Goal: Task Accomplishment & Management: Complete application form

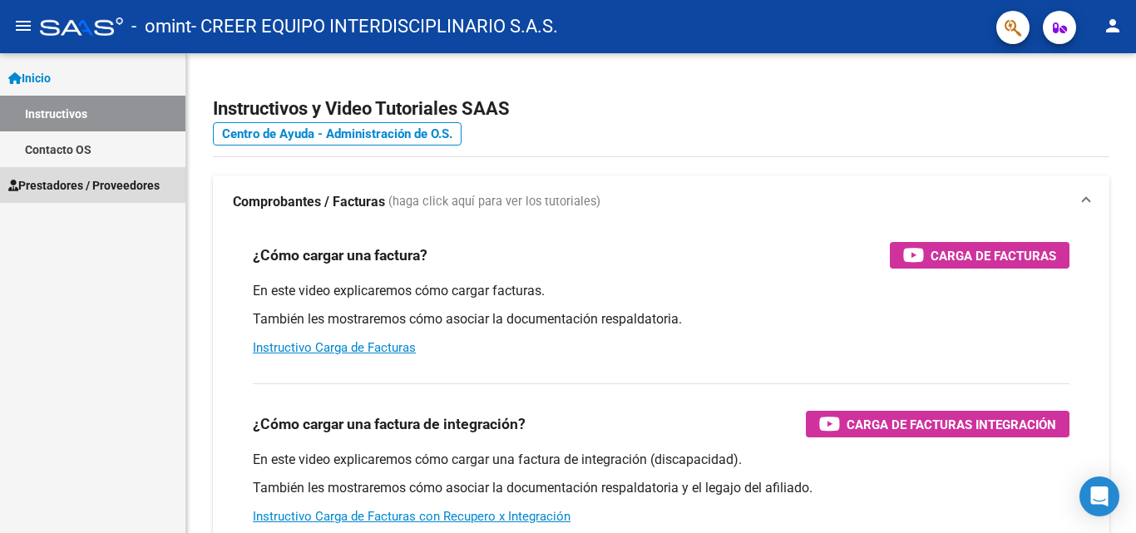
click at [127, 193] on span "Prestadores / Proveedores" at bounding box center [83, 185] width 151 height 18
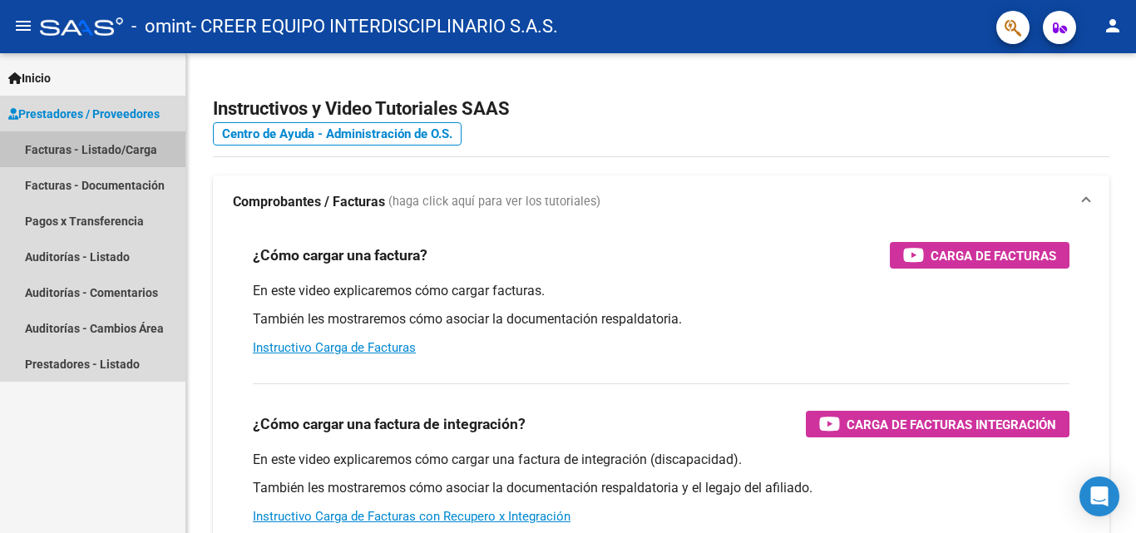
click at [96, 165] on link "Facturas - Listado/Carga" at bounding box center [92, 149] width 185 height 36
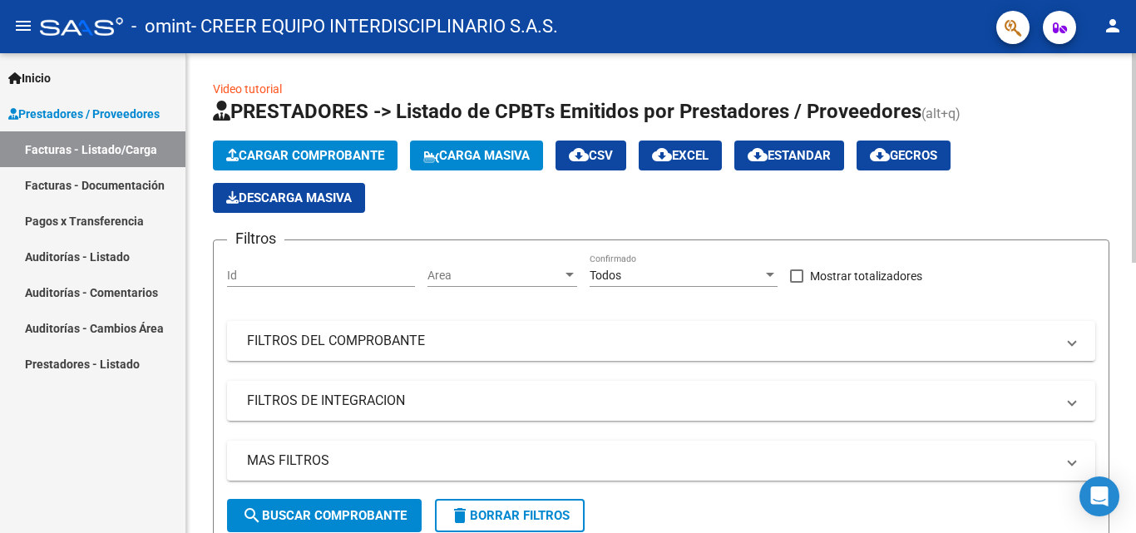
click at [322, 166] on button "Cargar Comprobante" at bounding box center [305, 156] width 185 height 30
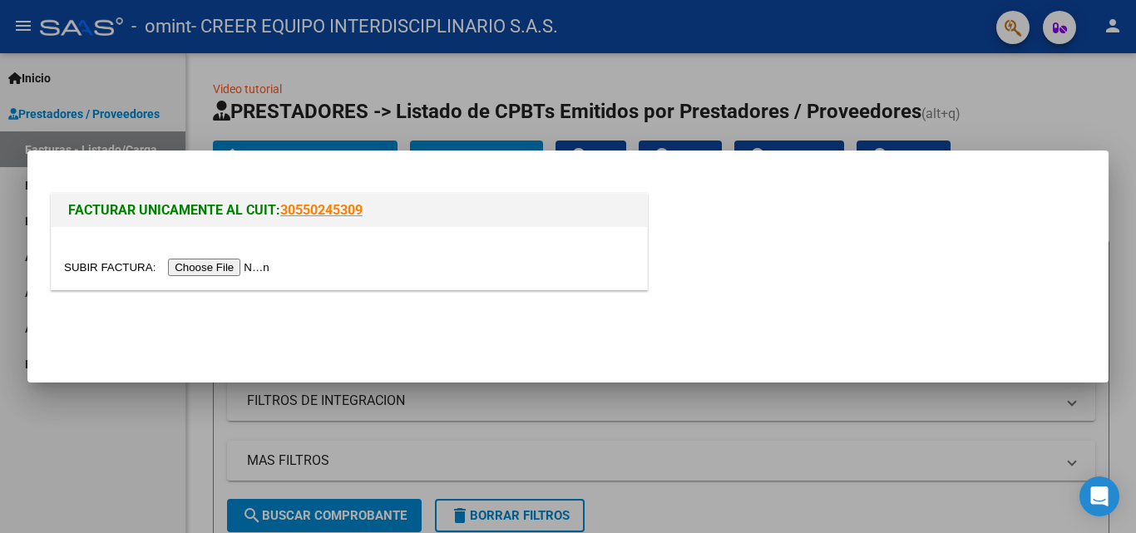
click at [215, 271] on input "file" at bounding box center [169, 267] width 210 height 17
click at [219, 267] on input "file" at bounding box center [169, 267] width 210 height 17
click at [222, 255] on div at bounding box center [349, 258] width 595 height 62
click at [217, 264] on input "file" at bounding box center [169, 267] width 210 height 17
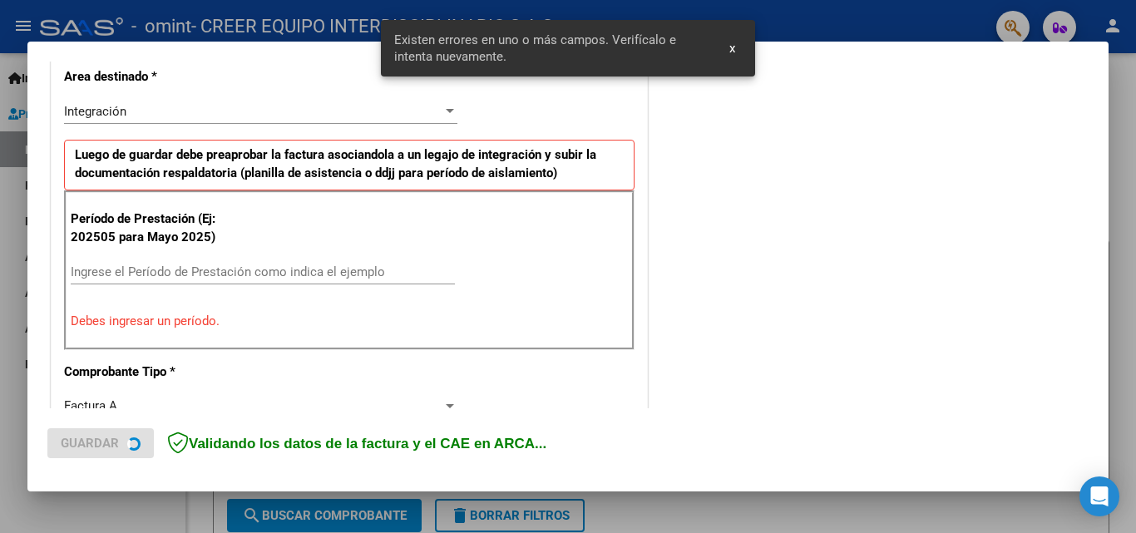
scroll to position [375, 0]
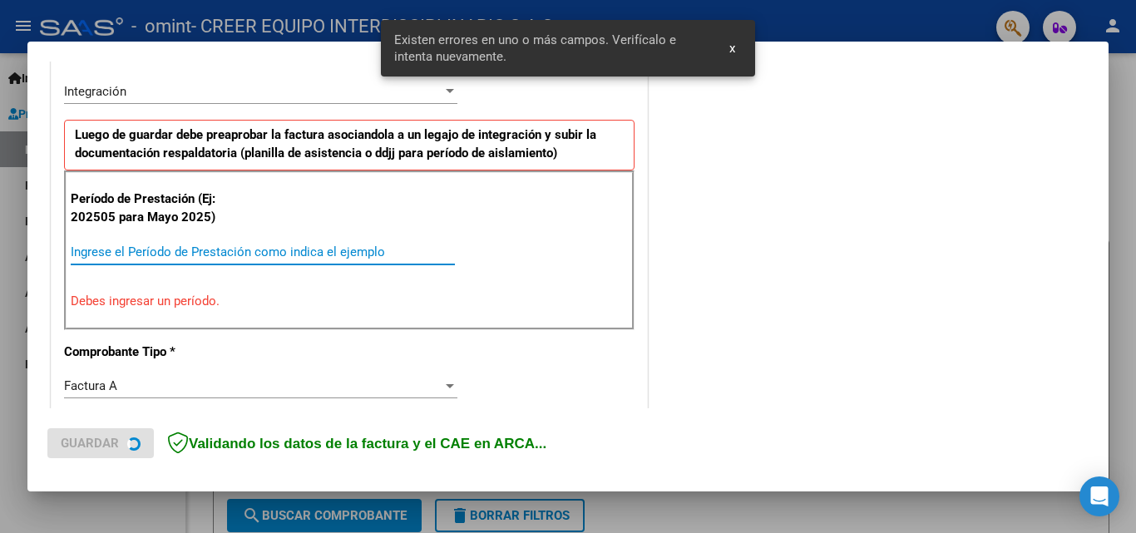
click at [153, 246] on input "Ingrese el Período de Prestación como indica el ejemplo" at bounding box center [263, 251] width 384 height 15
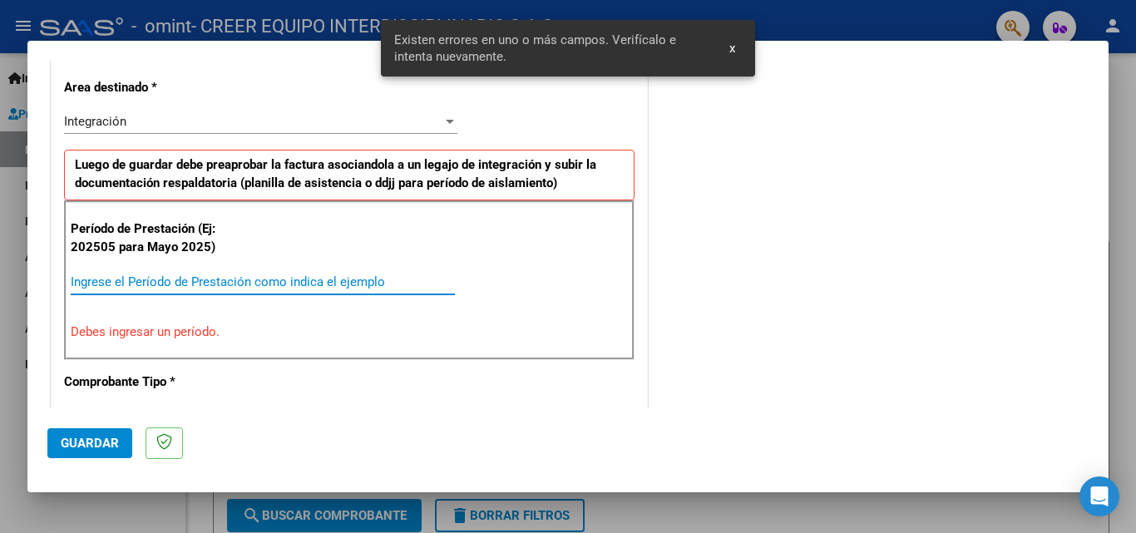
scroll to position [407, 0]
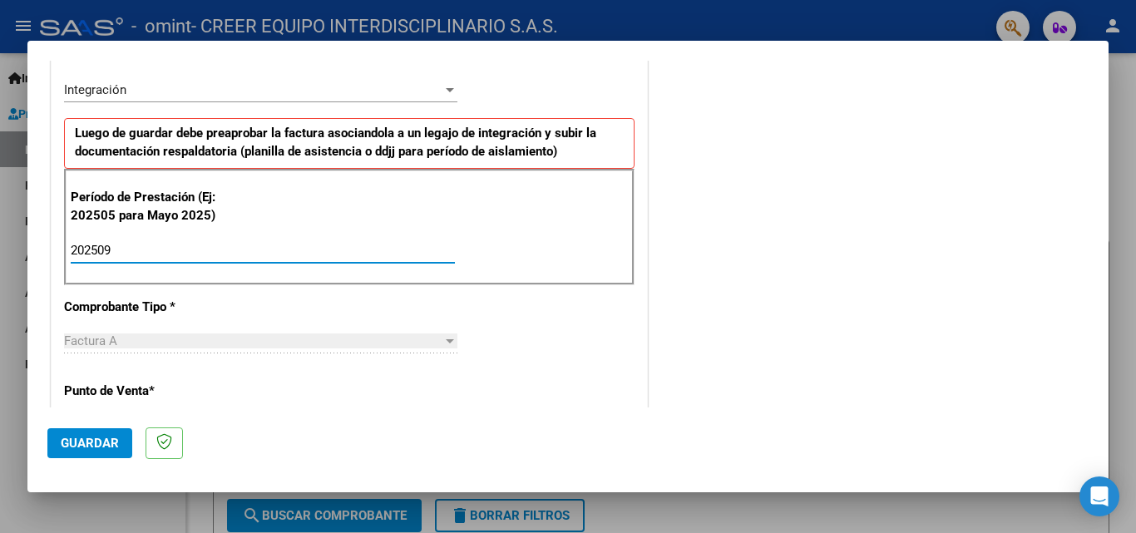
type input "202509"
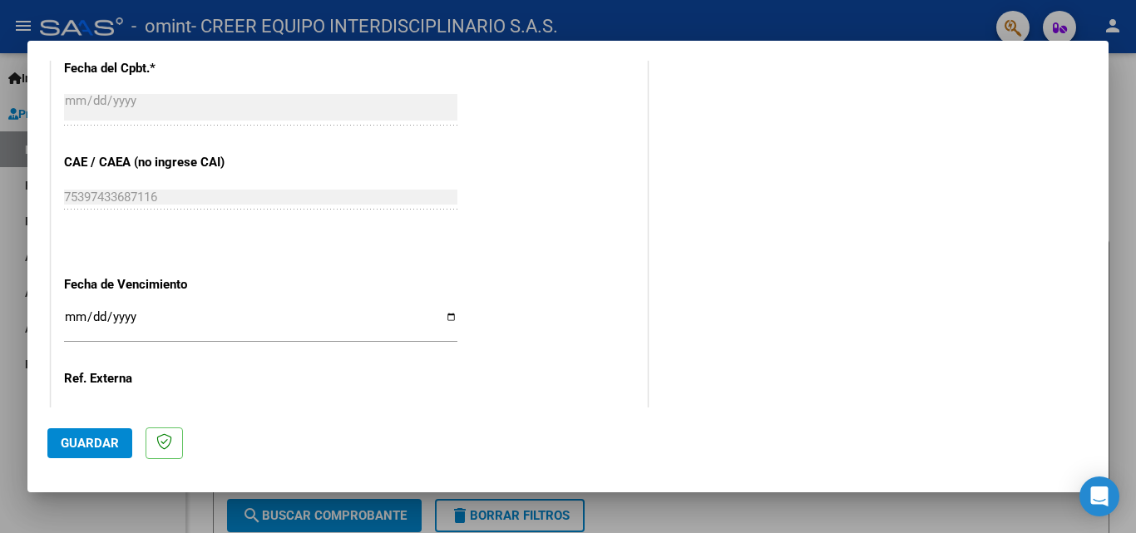
scroll to position [989, 0]
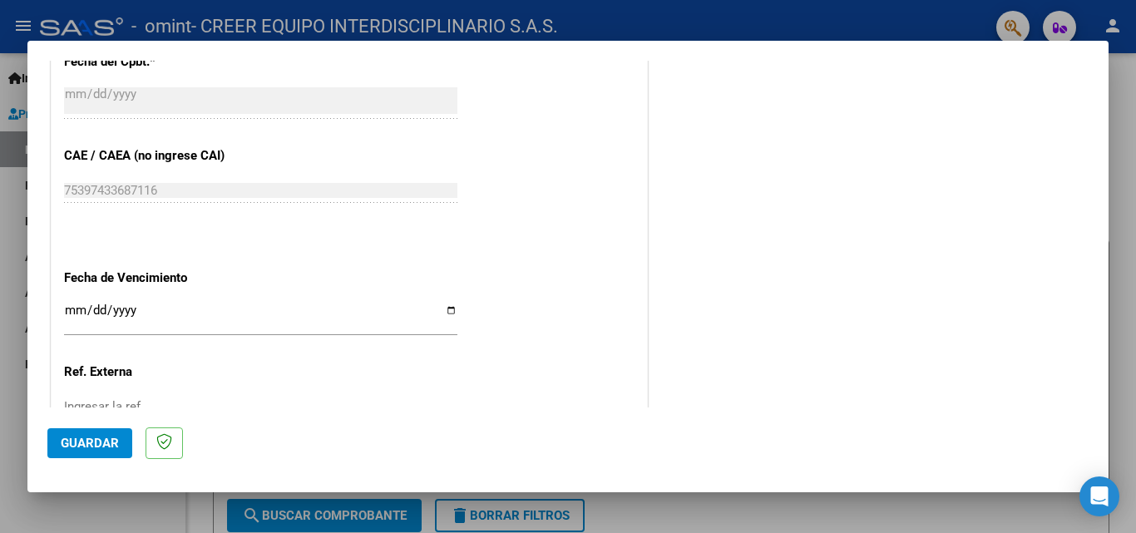
click at [81, 432] on button "Guardar" at bounding box center [89, 443] width 85 height 30
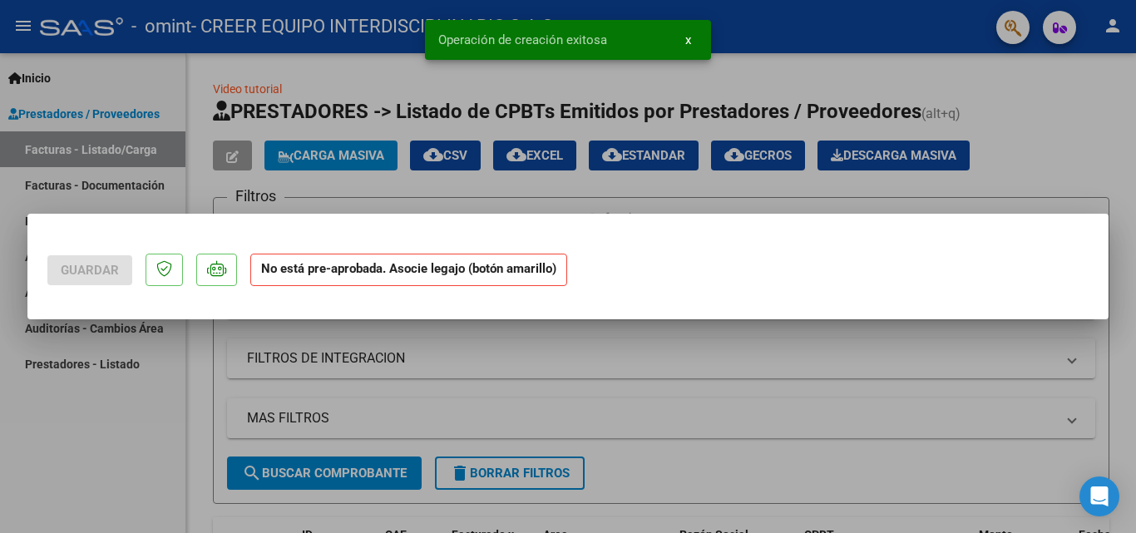
scroll to position [0, 0]
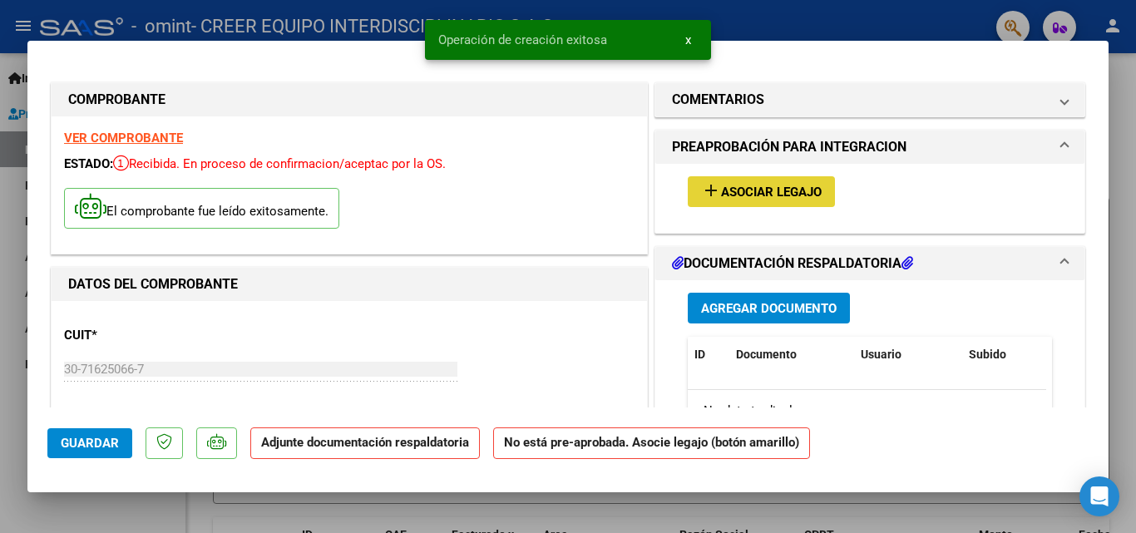
click at [745, 183] on button "add Asociar Legajo" at bounding box center [761, 191] width 147 height 31
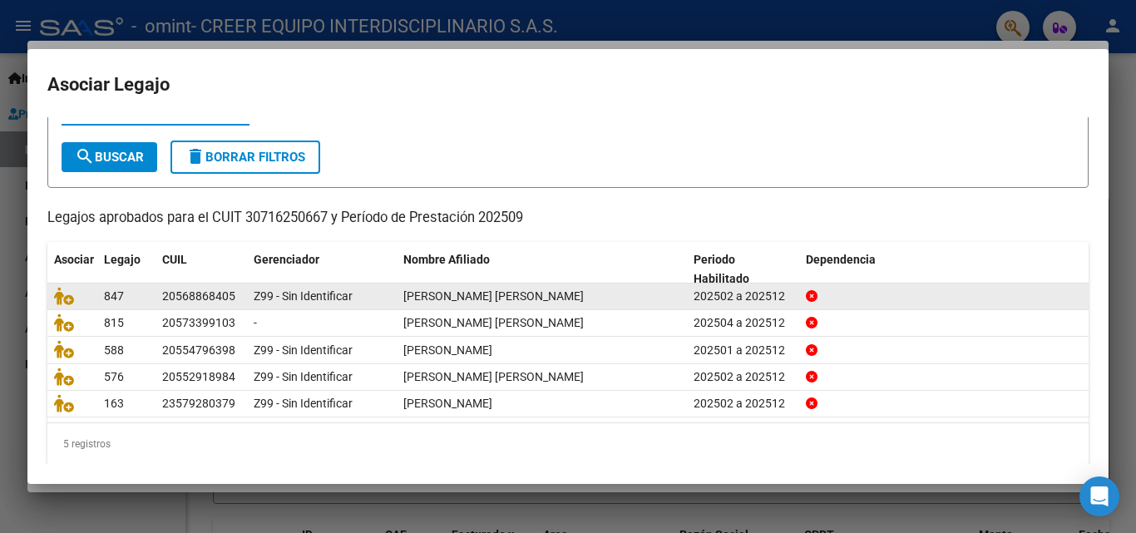
scroll to position [83, 0]
